Goal: Transaction & Acquisition: Purchase product/service

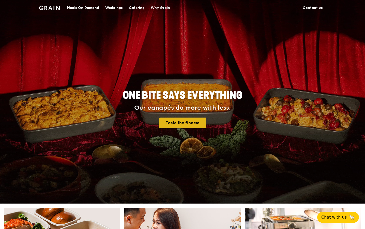
click at [170, 123] on link "Taste the finesse" at bounding box center [183, 123] width 47 height 11
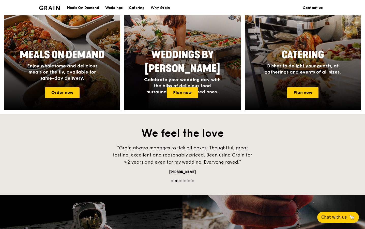
scroll to position [233, 0]
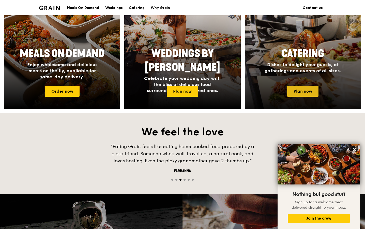
click at [305, 89] on link "Plan now" at bounding box center [303, 91] width 31 height 11
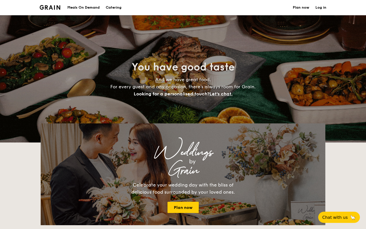
select select
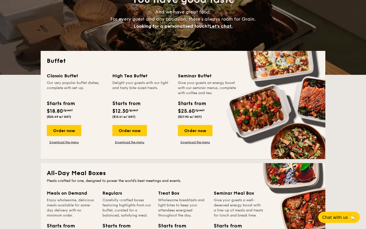
scroll to position [69, 0]
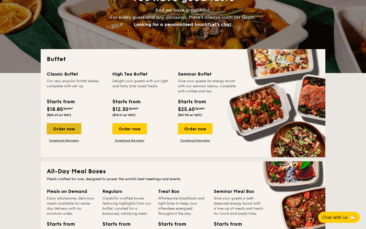
click at [64, 127] on div "Order now" at bounding box center [64, 128] width 35 height 11
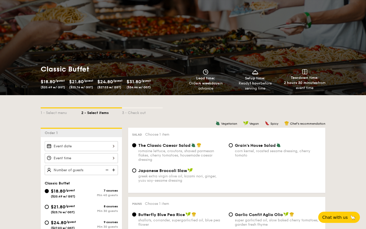
scroll to position [26, 0]
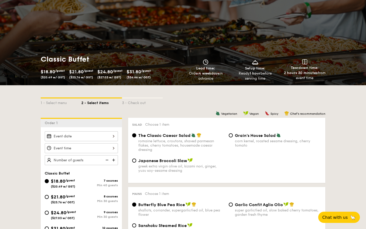
click at [92, 135] on div at bounding box center [81, 136] width 73 height 10
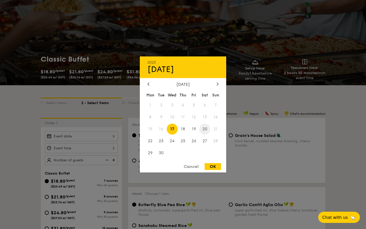
click at [207, 127] on span "20" at bounding box center [205, 129] width 11 height 11
click at [209, 166] on div "OK" at bounding box center [213, 166] width 17 height 7
type input "Sep 20, 2025"
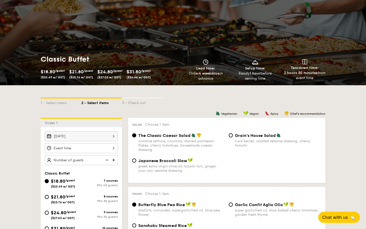
click at [98, 150] on div at bounding box center [81, 148] width 73 height 10
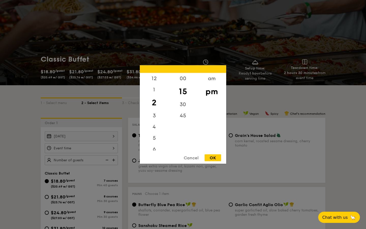
click at [190, 158] on div "Cancel" at bounding box center [191, 157] width 25 height 7
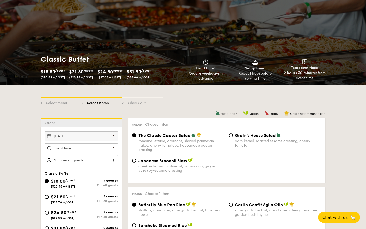
click at [115, 160] on img at bounding box center [114, 160] width 8 height 10
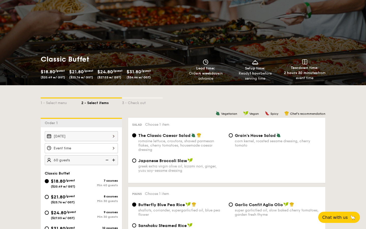
click at [108, 160] on img at bounding box center [107, 160] width 8 height 10
type input "40 guests"
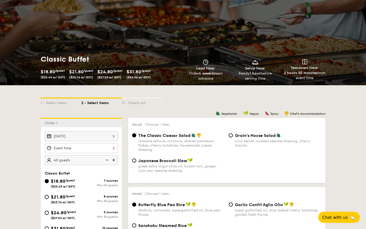
click at [108, 160] on img at bounding box center [107, 160] width 8 height 10
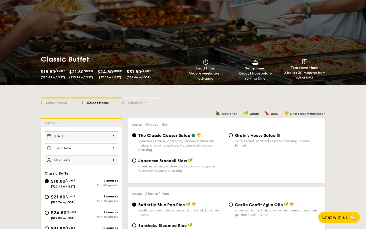
click at [108, 160] on img at bounding box center [107, 160] width 8 height 10
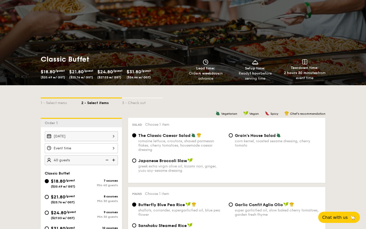
click at [108, 160] on img at bounding box center [107, 160] width 8 height 10
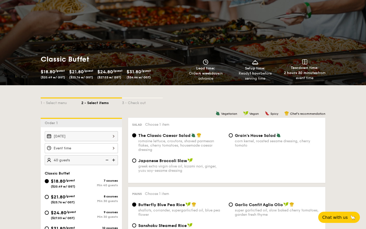
click at [108, 160] on img at bounding box center [107, 160] width 8 height 10
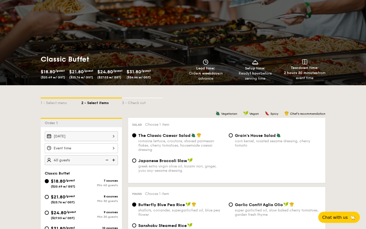
click at [108, 160] on img at bounding box center [107, 160] width 8 height 10
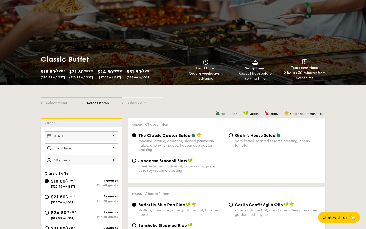
click at [108, 160] on img at bounding box center [107, 160] width 8 height 10
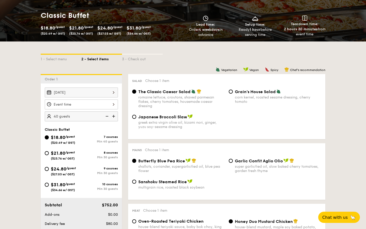
select select
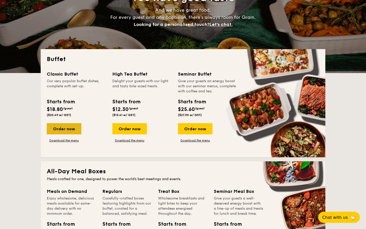
click at [54, 132] on div "Order now" at bounding box center [64, 128] width 35 height 11
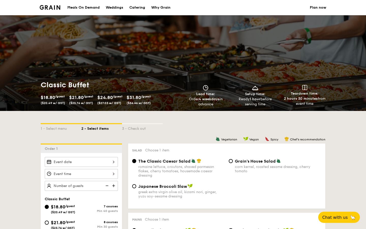
click at [114, 185] on img at bounding box center [114, 186] width 8 height 10
type input "40 guests"
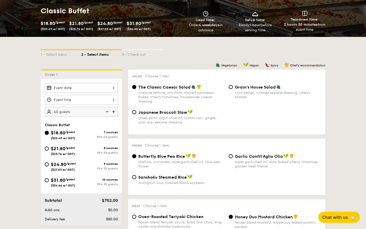
scroll to position [75, 0]
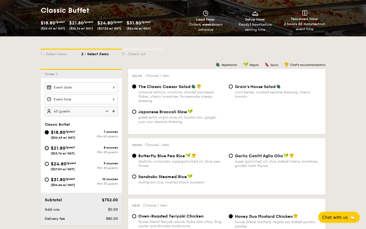
click at [47, 149] on input "$21.80 /guest ($23.76 w/ GST) 8 courses Min 30 guests" at bounding box center [47, 148] width 4 height 4
radio input "true"
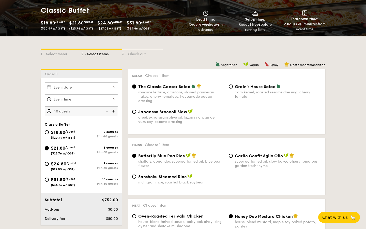
radio input "true"
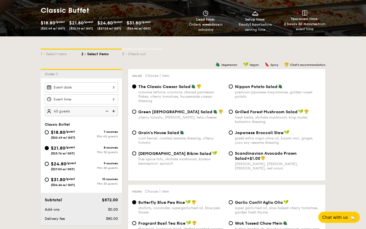
click at [107, 110] on img at bounding box center [107, 111] width 8 height 10
type input "30 guests"
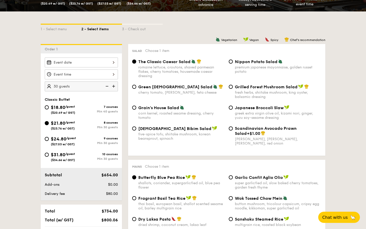
scroll to position [102, 0]
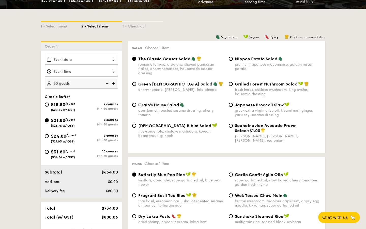
click at [76, 138] on div "$24.80 /guest ($27.03 w/ GST)" at bounding box center [63, 138] width 25 height 11
click at [49, 138] on input "$24.80 /guest ($27.03 w/ GST) 9 courses Min 30 guests" at bounding box center [47, 136] width 4 height 4
radio input "true"
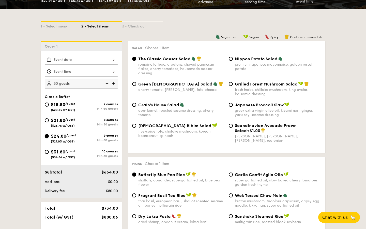
radio input "true"
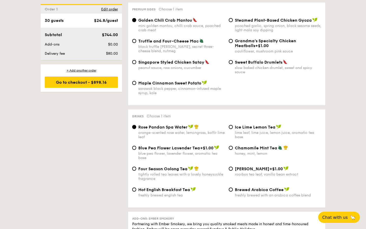
scroll to position [991, 0]
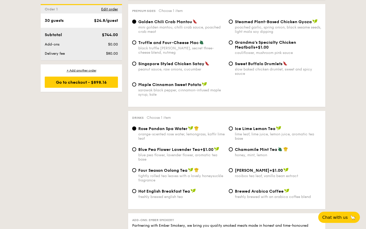
click at [183, 173] on span "Four Season Oolong Tea" at bounding box center [162, 170] width 49 height 5
click at [136, 172] on input "Four Season Oolong Tea tightly rolled tea leaves with a lovely honeysuckle frag…" at bounding box center [134, 170] width 4 height 4
radio input "true"
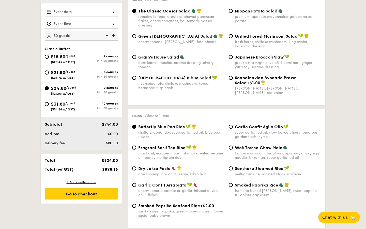
scroll to position [0, 0]
